Goal: Task Accomplishment & Management: Use online tool/utility

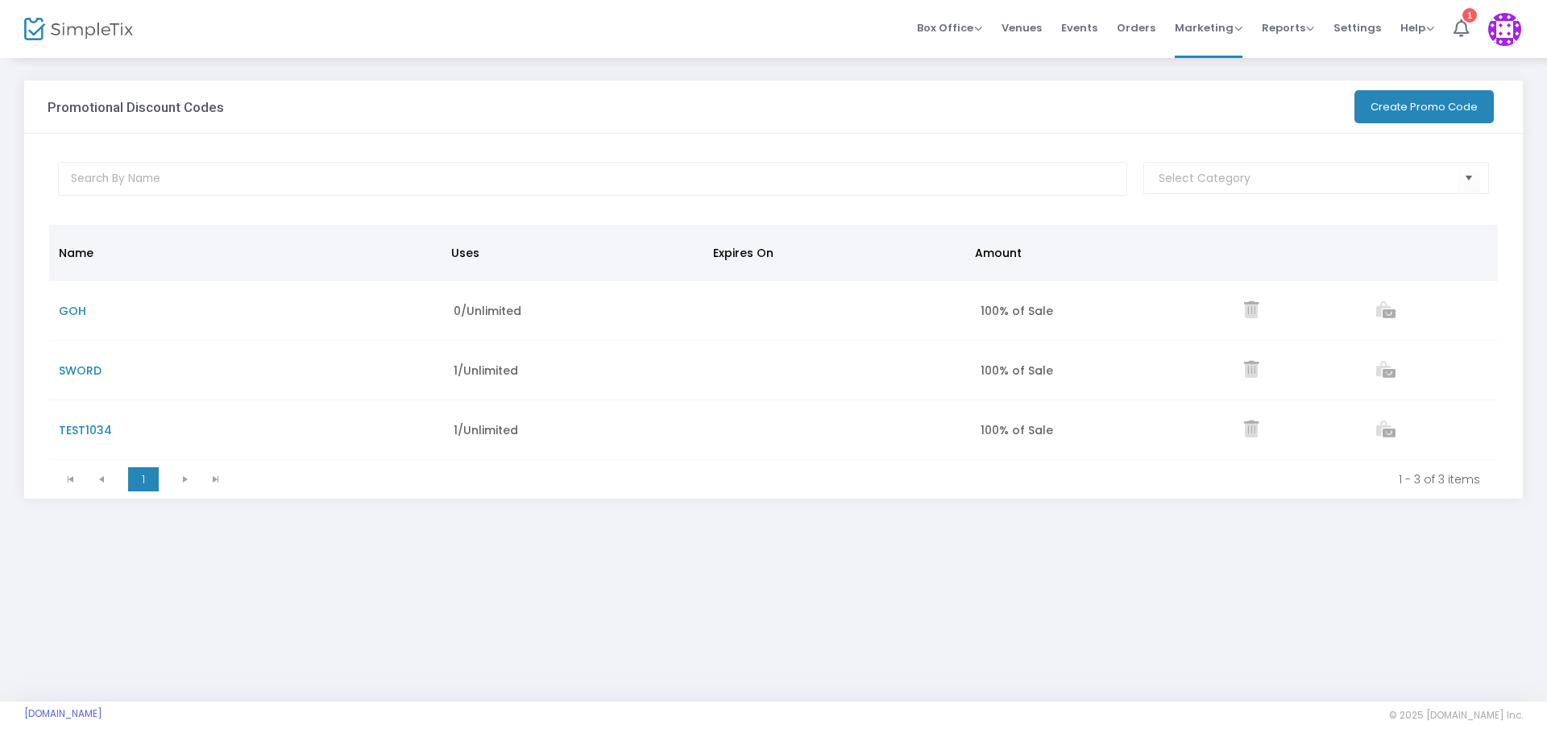
click at [1433, 109] on button "Create Promo Code" at bounding box center [1423, 106] width 139 height 33
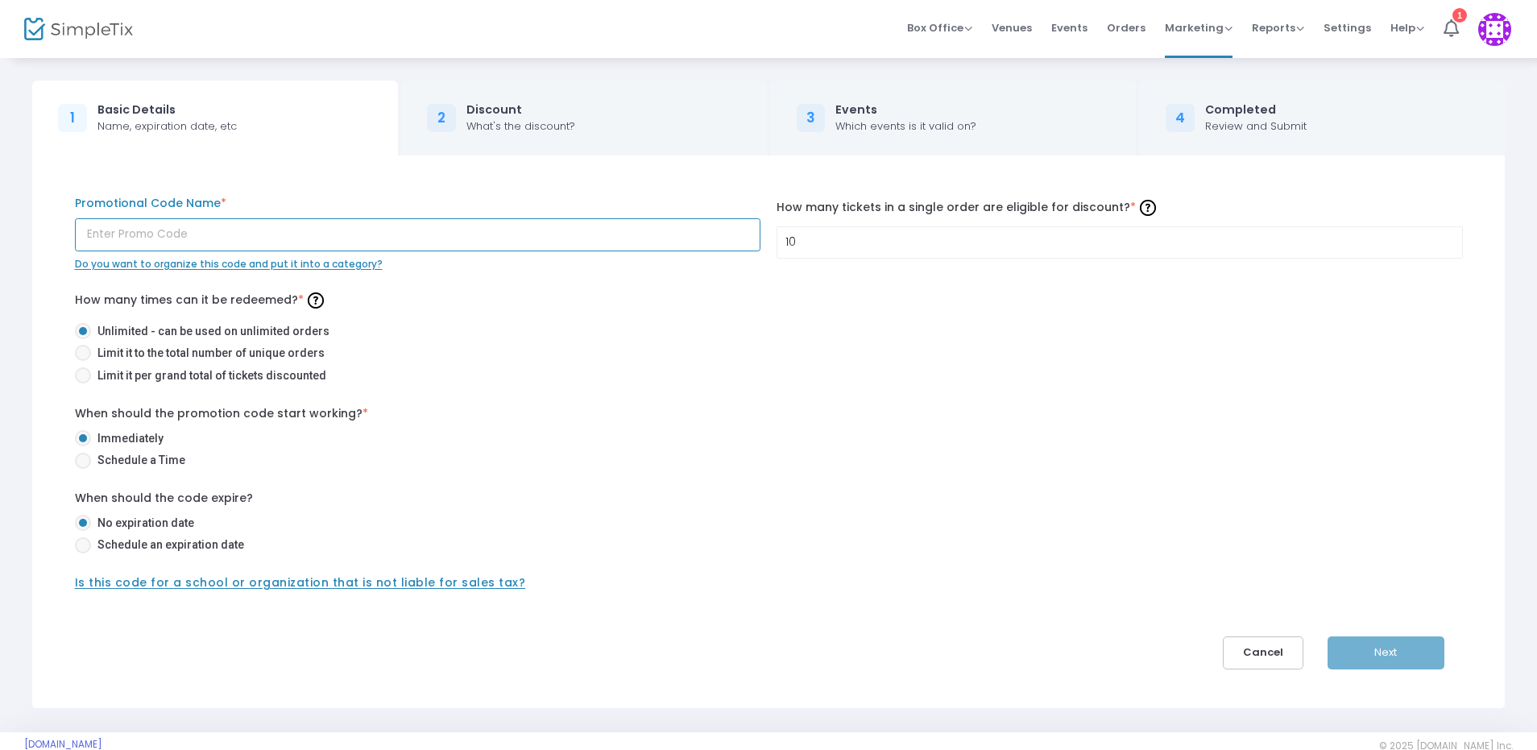
click at [355, 237] on input "text" at bounding box center [418, 234] width 686 height 33
type input "CHAPS"
drag, startPoint x: 923, startPoint y: 240, endPoint x: 497, endPoint y: 237, distance: 425.4
click at [499, 237] on div "CHAPS Promotional Code Name * Do you want to organize this code and put it into…" at bounding box center [769, 233] width 1404 height 77
type input "2"
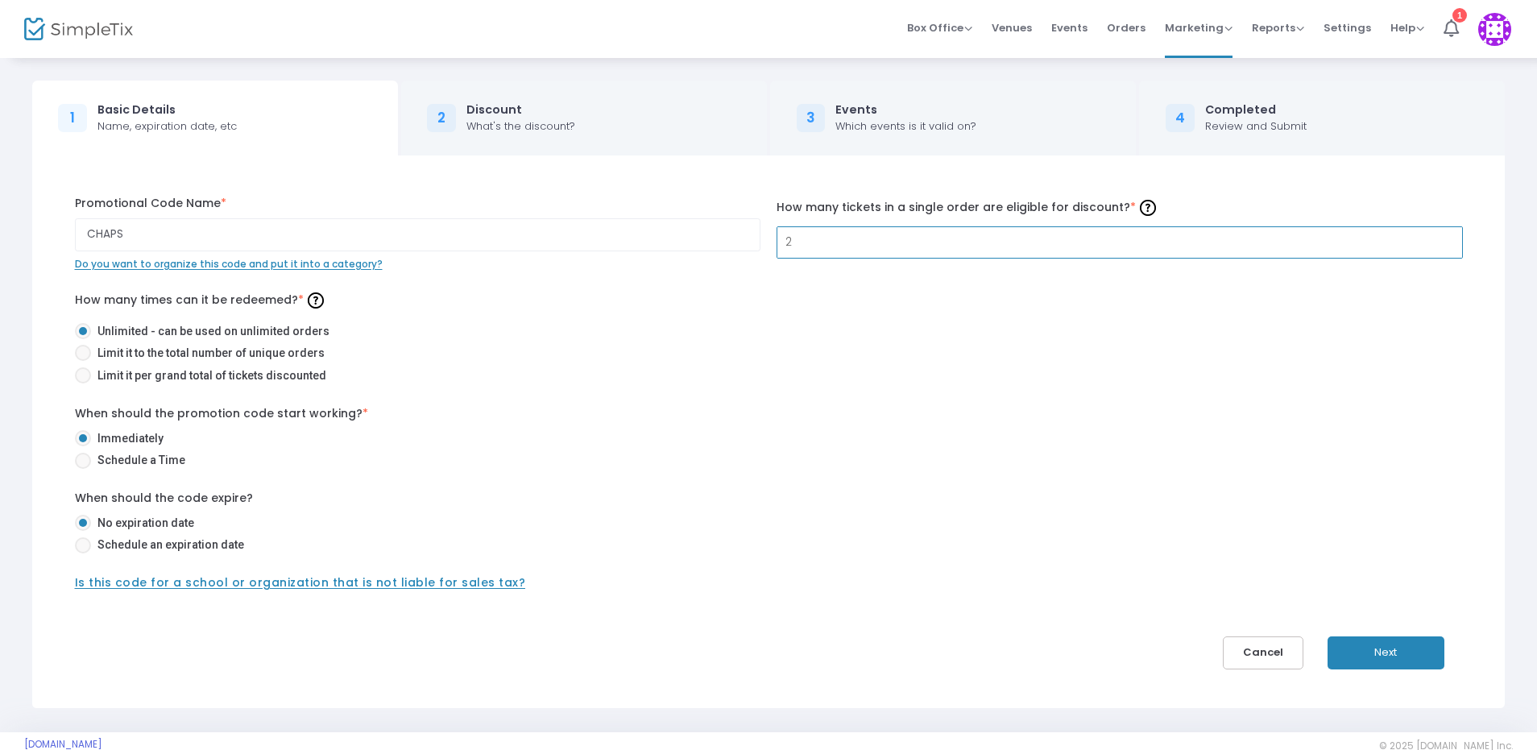
click at [526, 131] on div "What's the discount?" at bounding box center [521, 126] width 109 height 16
click at [540, 122] on div "What's the discount?" at bounding box center [521, 126] width 109 height 16
click at [1395, 648] on button "Next" at bounding box center [1386, 653] width 117 height 33
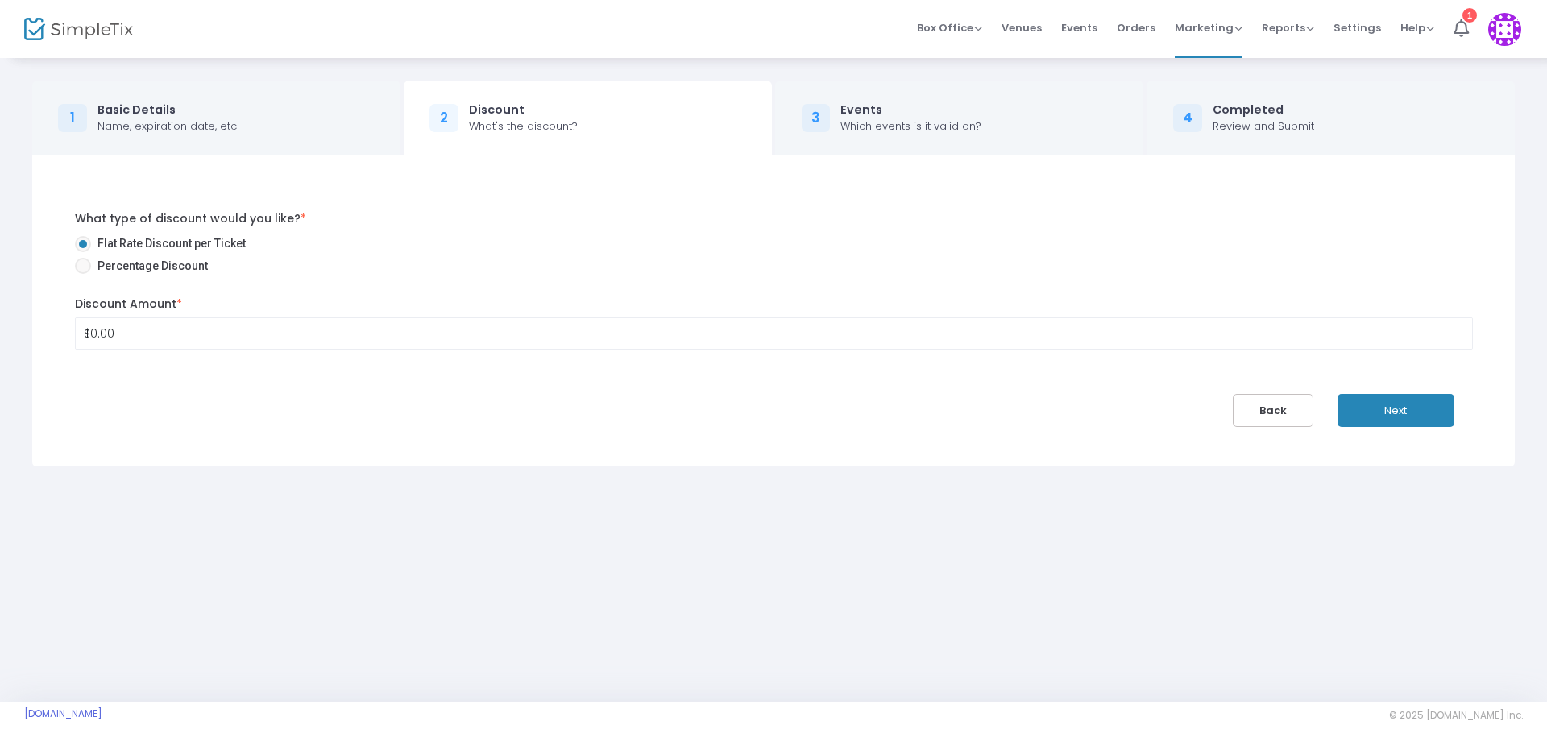
click at [169, 260] on span "Percentage Discount" at bounding box center [149, 266] width 117 height 17
click at [83, 274] on input "Percentage Discount" at bounding box center [82, 274] width 1 height 1
radio input "true"
drag, startPoint x: 147, startPoint y: 328, endPoint x: 59, endPoint y: 337, distance: 89.1
click at [15, 346] on div "1 Basic Details Name, expiration date, etc 2 Discount What's the discount? 3 Ev…" at bounding box center [773, 273] width 1547 height 434
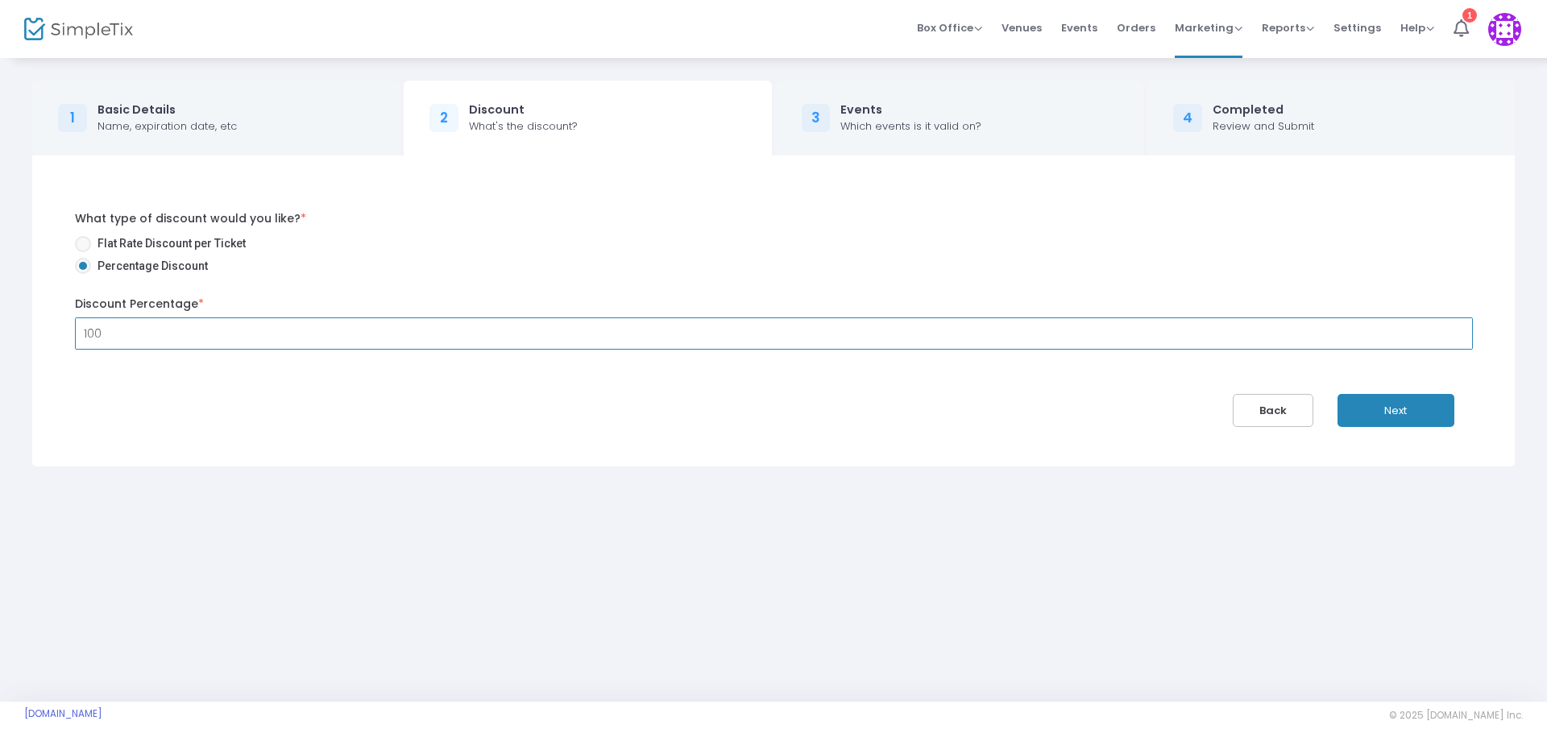
type input "100.00%"
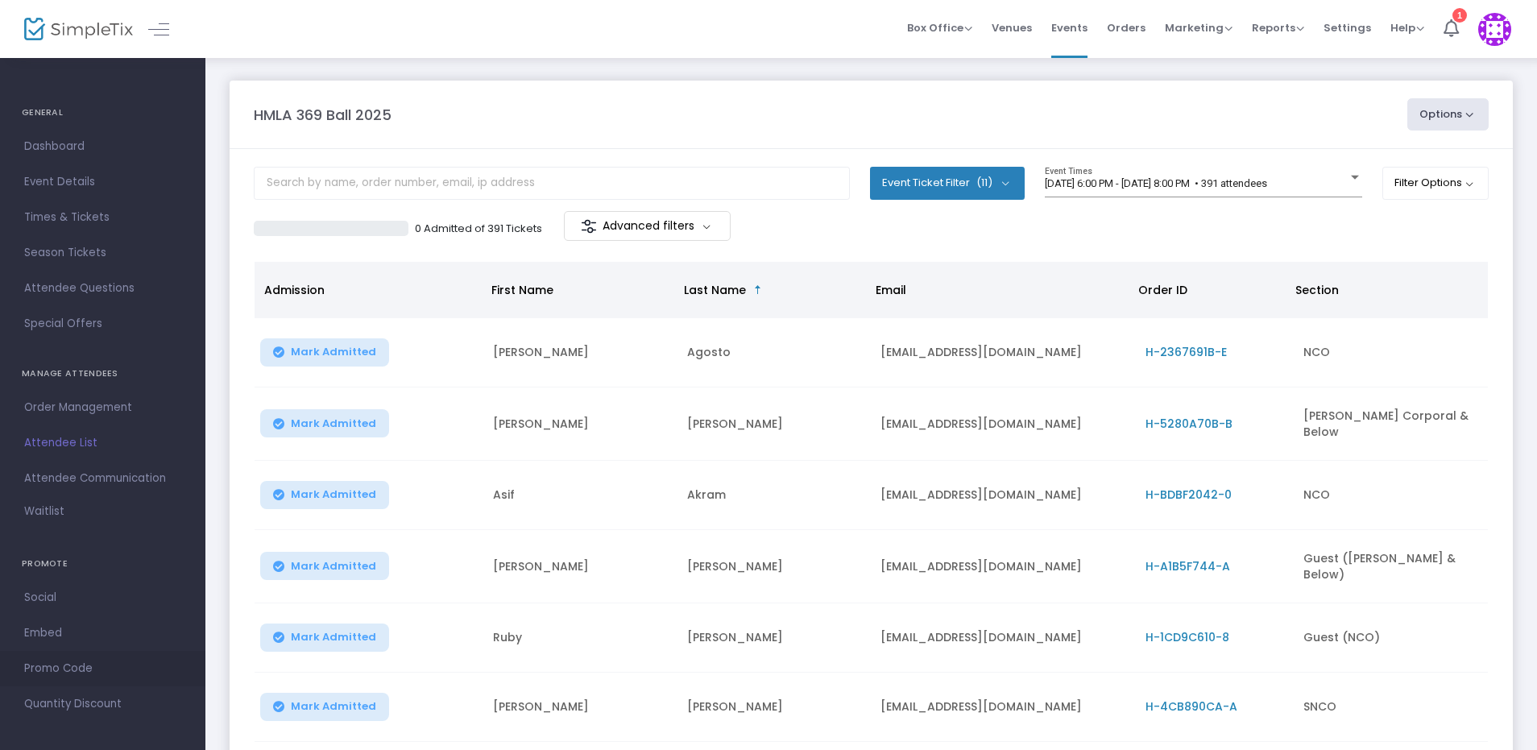
click at [61, 657] on link "Promo Code" at bounding box center [102, 668] width 205 height 35
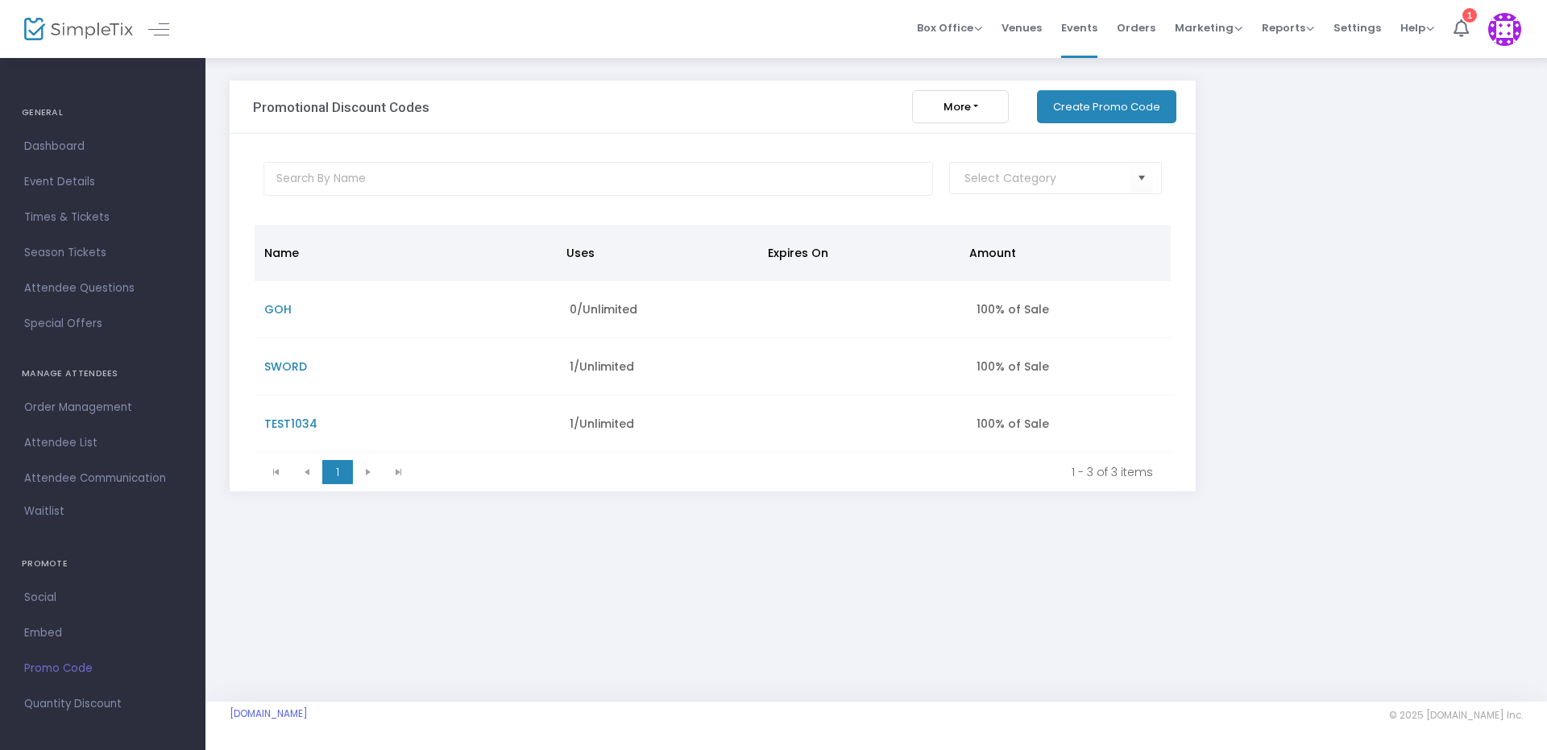
click at [1122, 114] on button "Create Promo Code" at bounding box center [1106, 106] width 139 height 33
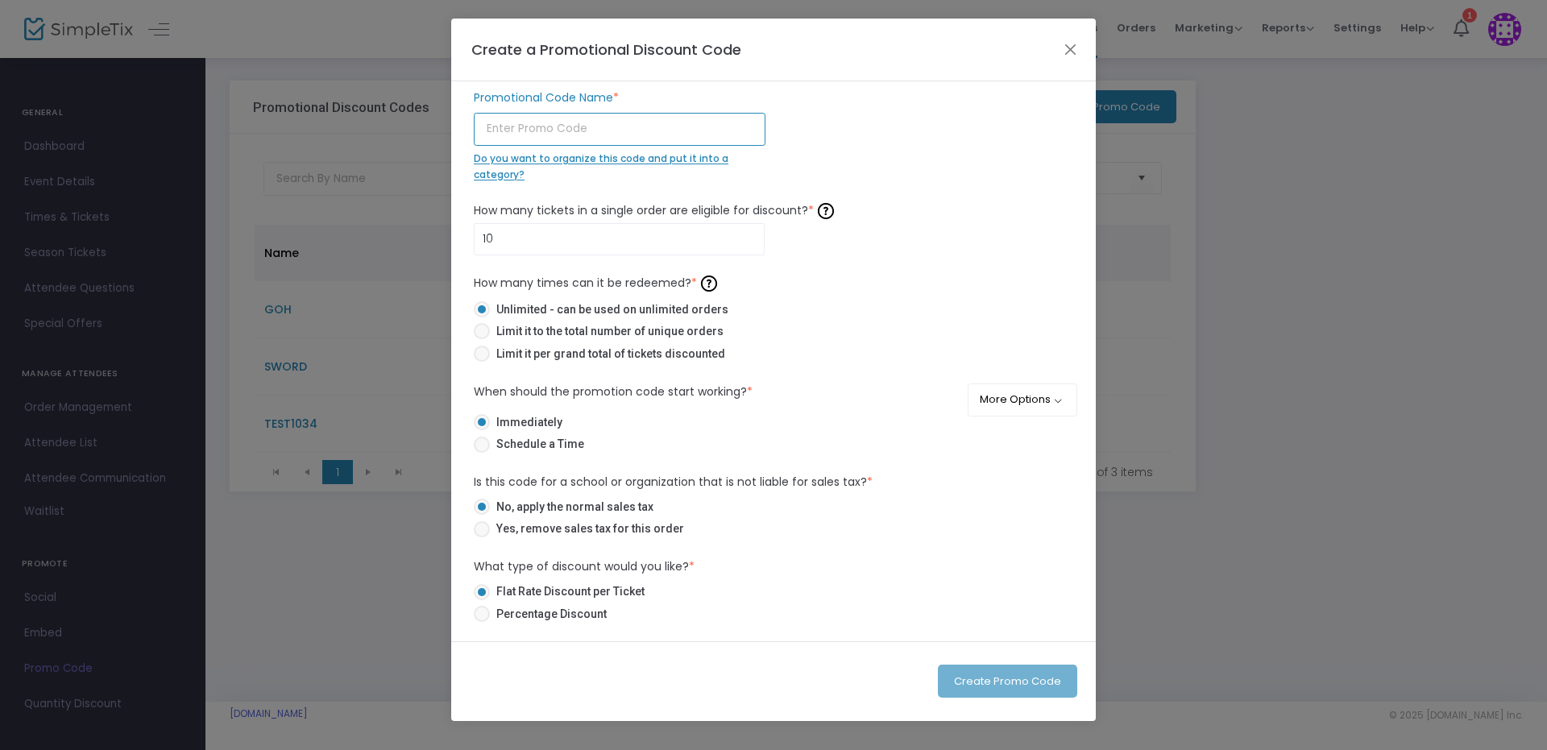
click at [615, 121] on input "text" at bounding box center [620, 129] width 292 height 33
type input "c"
type input "CHAPS"
click at [468, 238] on div "10 How many tickets in a single order are eligible for discount? * Ticket order…" at bounding box center [774, 226] width 616 height 57
type input "2"
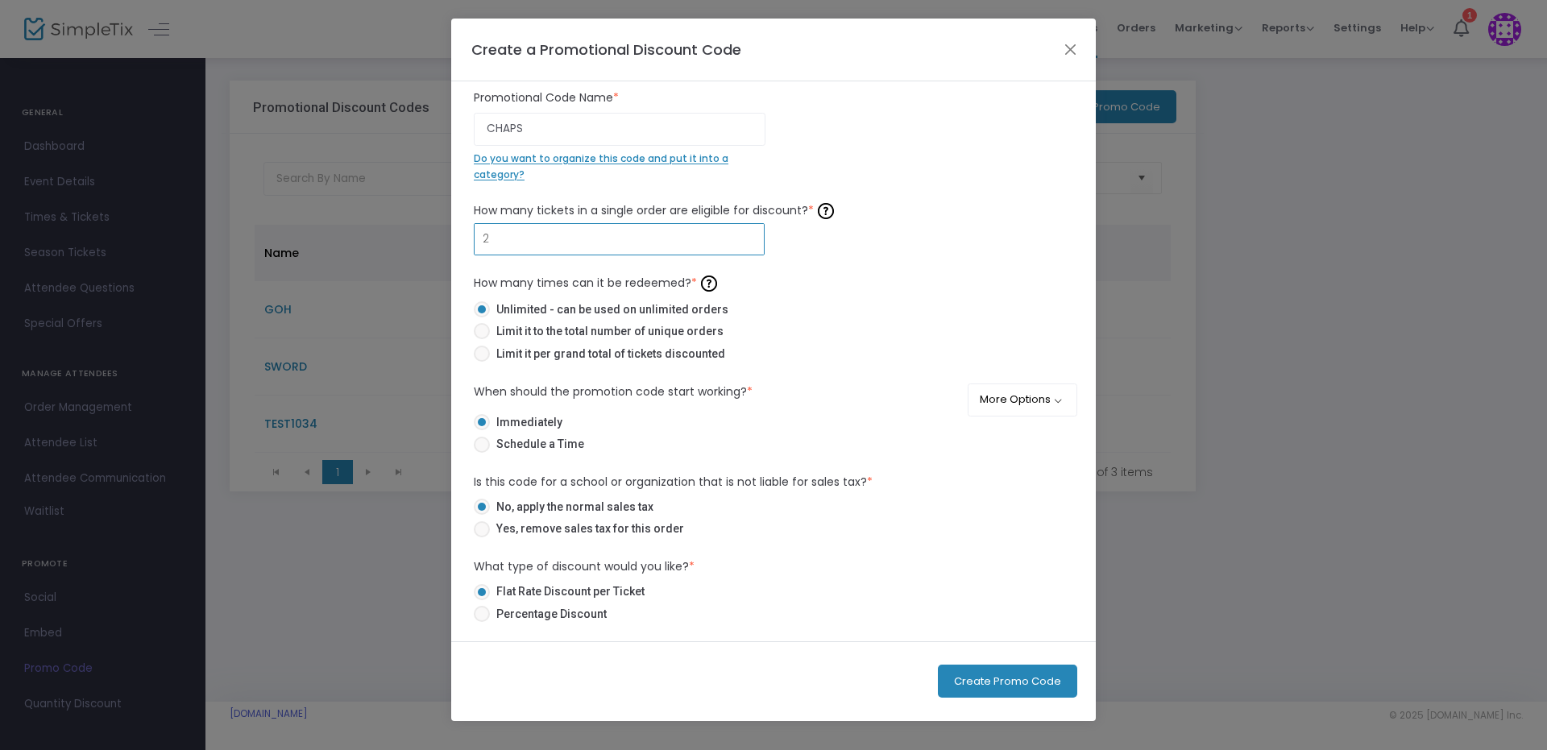
click at [566, 616] on span "Percentage Discount" at bounding box center [548, 614] width 117 height 17
click at [482, 622] on input "Percentage Discount" at bounding box center [481, 622] width 1 height 1
radio input "true"
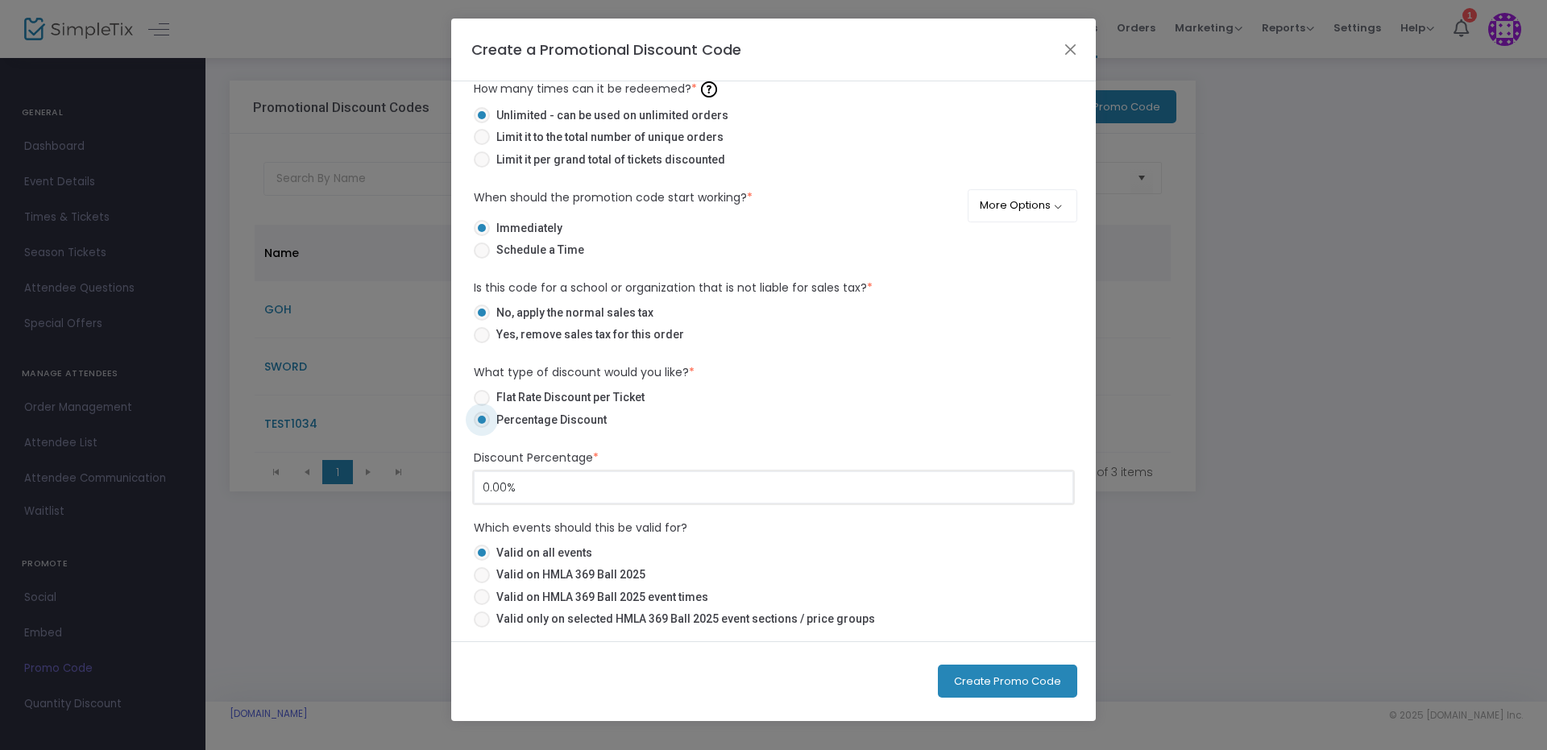
click at [359, 484] on ngb-modal-window "Create a Promotional Discount Code CHAPS Promotional Code Name * Do you want to…" at bounding box center [773, 375] width 1547 height 750
type input "100.00%"
click at [972, 678] on button "Create Promo Code" at bounding box center [1007, 681] width 139 height 33
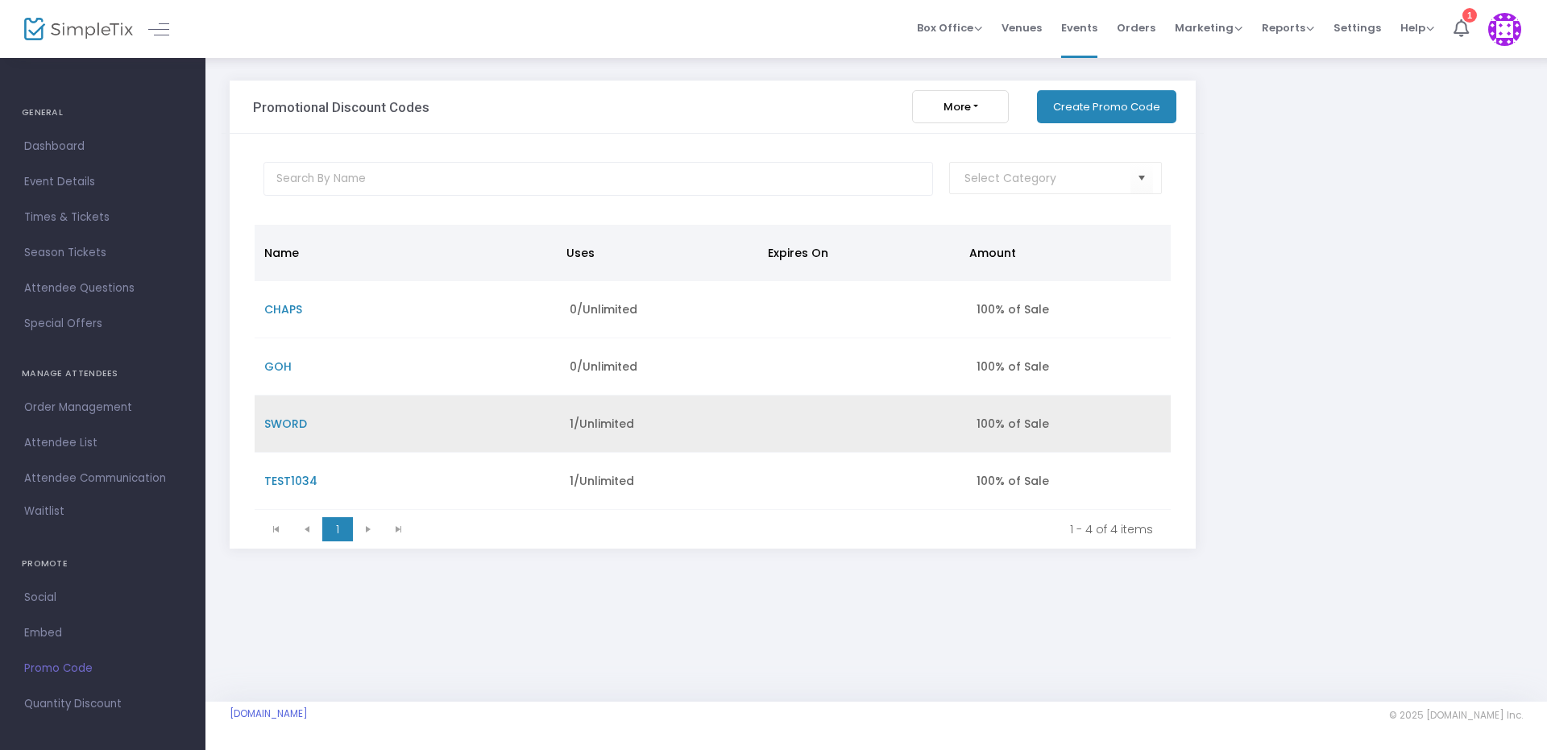
scroll to position [0, 0]
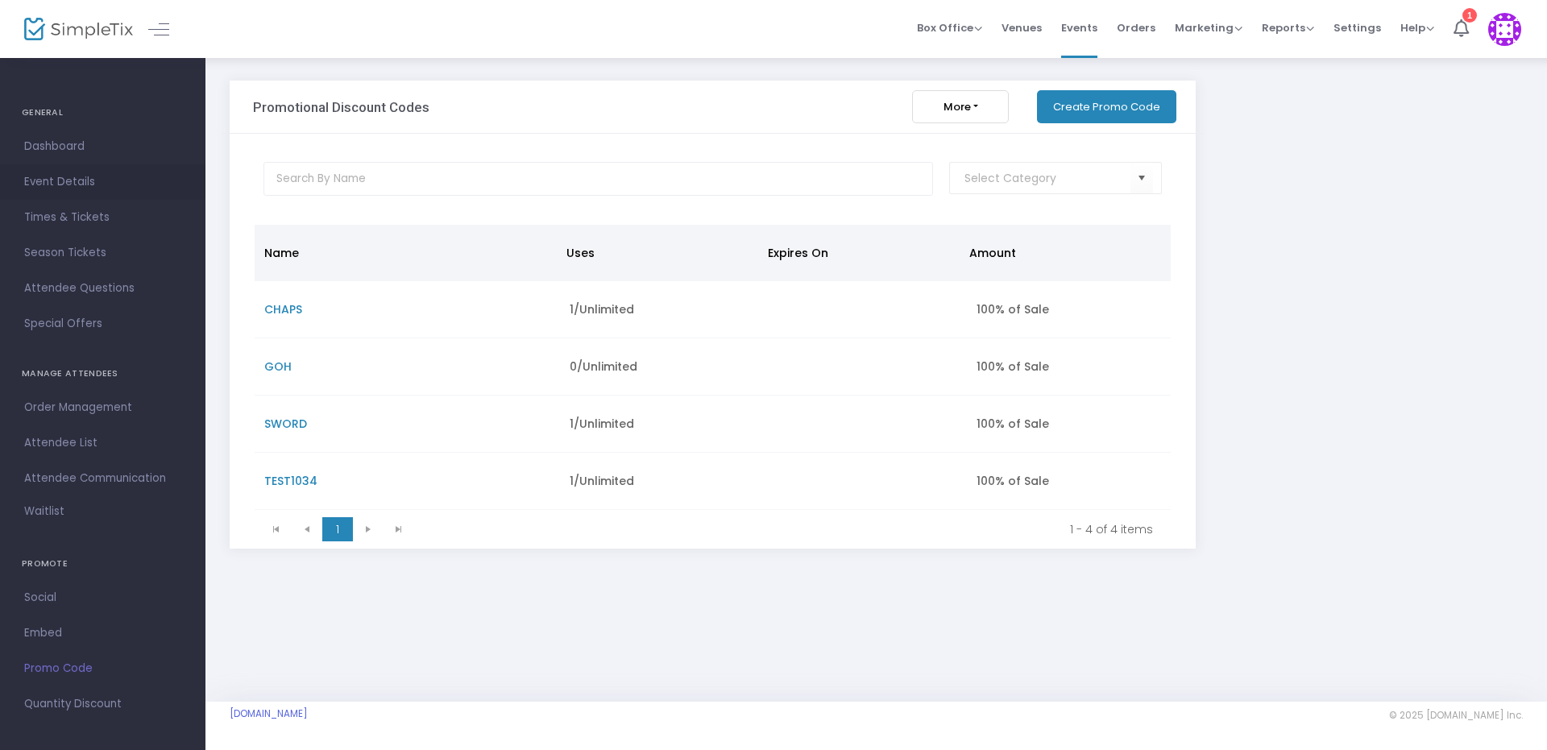
click at [73, 173] on span "Event Details" at bounding box center [102, 182] width 157 height 21
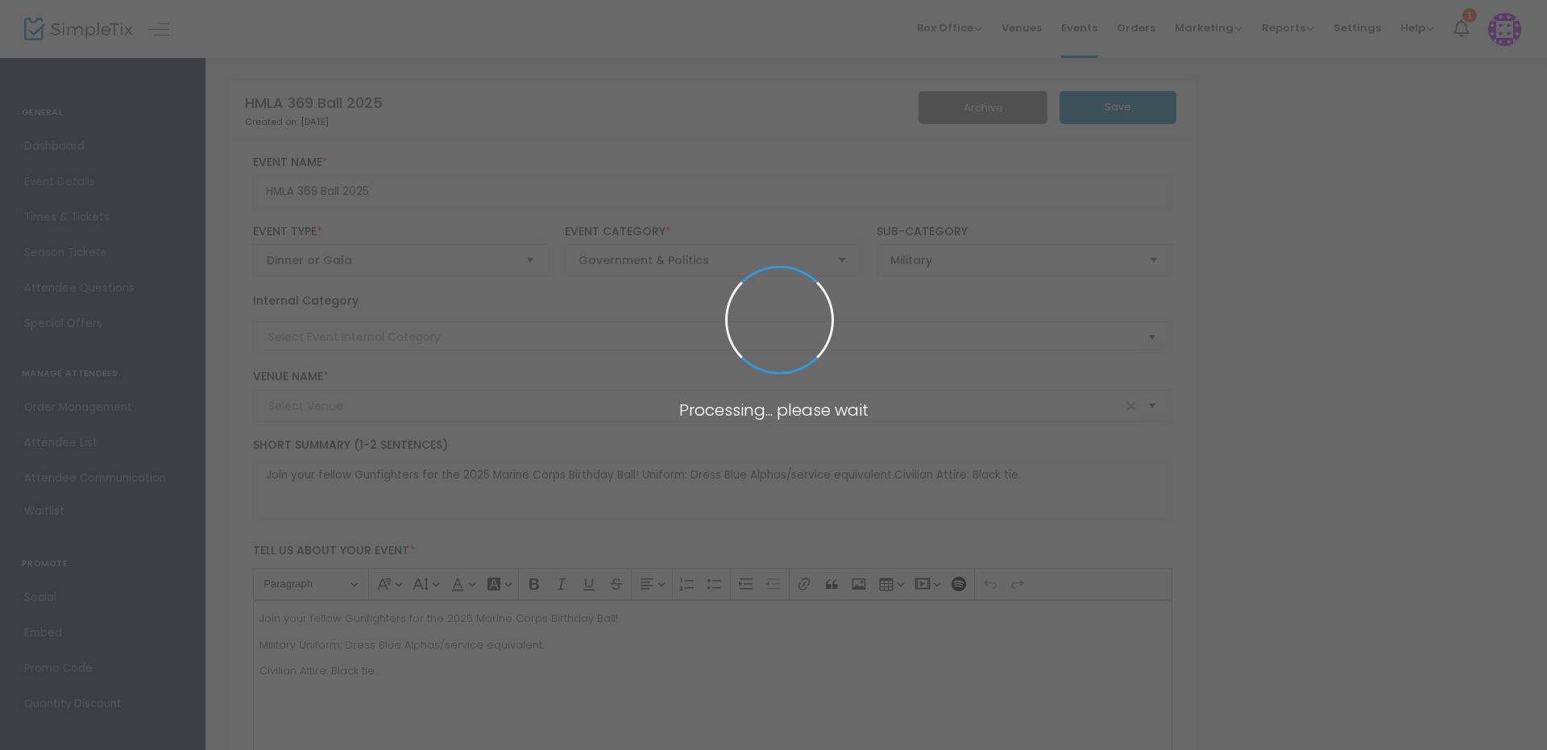
type input "US Grant Hotel"
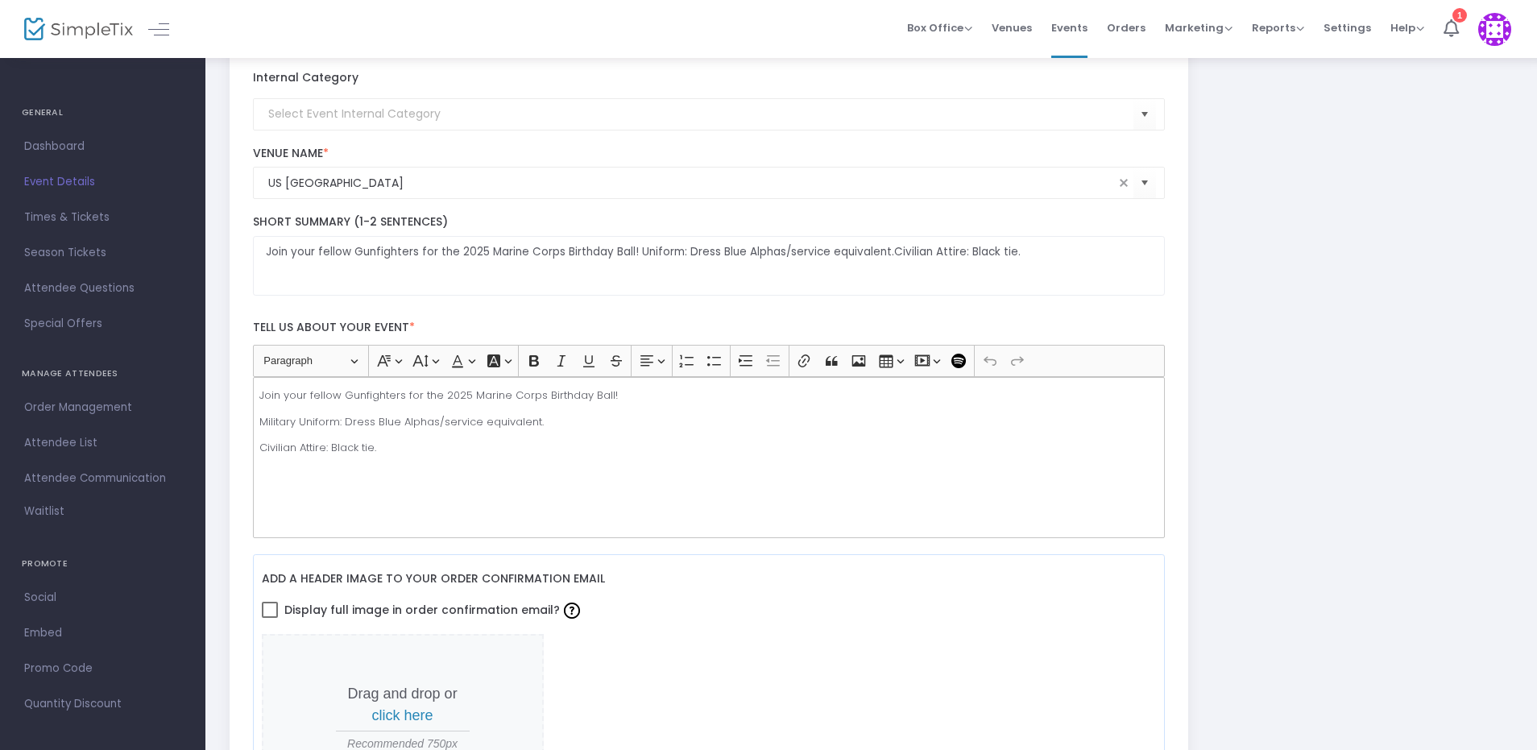
scroll to position [242, 0]
